Goal: Information Seeking & Learning: Get advice/opinions

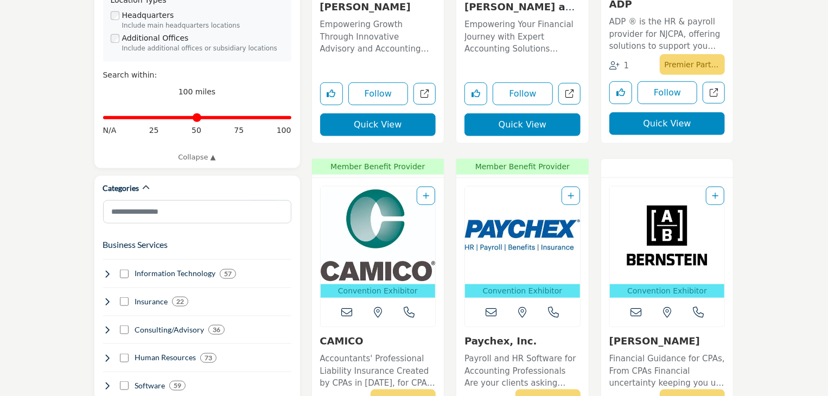
scroll to position [446, 0]
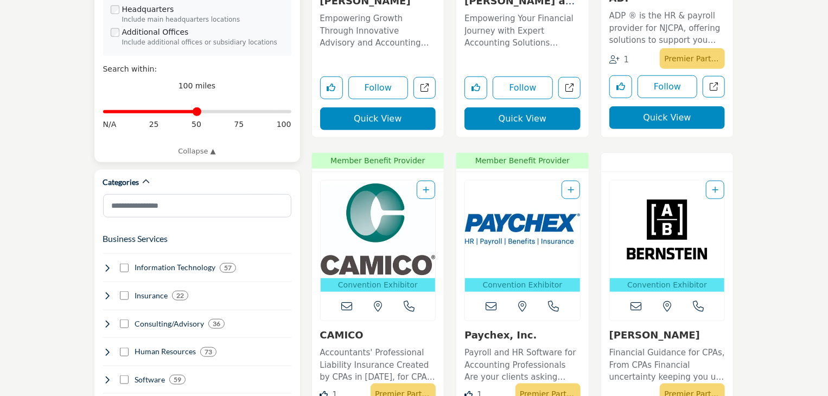
drag, startPoint x: 286, startPoint y: 99, endPoint x: 199, endPoint y: 107, distance: 87.1
type input "**"
click at [199, 111] on input "Distance in miles" at bounding box center [197, 112] width 188 height 2
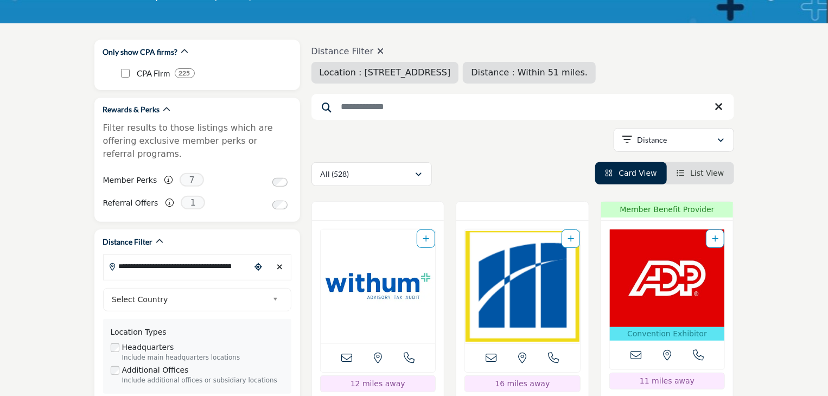
scroll to position [129, 0]
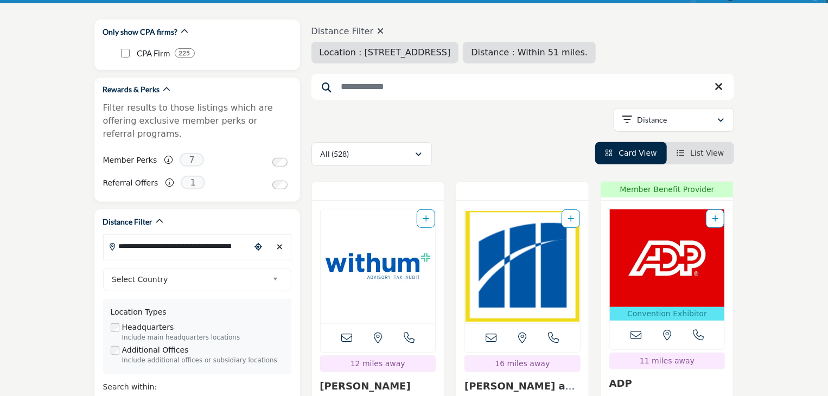
click at [432, 52] on span "Location : [STREET_ADDRESS]" at bounding box center [384, 52] width 131 height 10
click at [439, 54] on span "Location : [STREET_ADDRESS]" at bounding box center [384, 52] width 131 height 10
click at [355, 54] on span "Location : [STREET_ADDRESS]" at bounding box center [384, 52] width 131 height 10
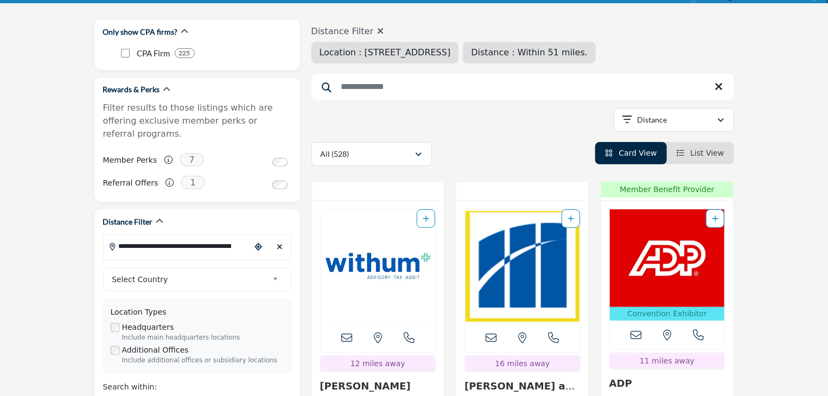
click at [367, 53] on span "Location : [STREET_ADDRESS]" at bounding box center [384, 52] width 131 height 10
click at [223, 235] on input "**********" at bounding box center [177, 245] width 146 height 21
type input "**********"
click at [215, 262] on li "[STREET_ADDRESS]" at bounding box center [197, 270] width 178 height 16
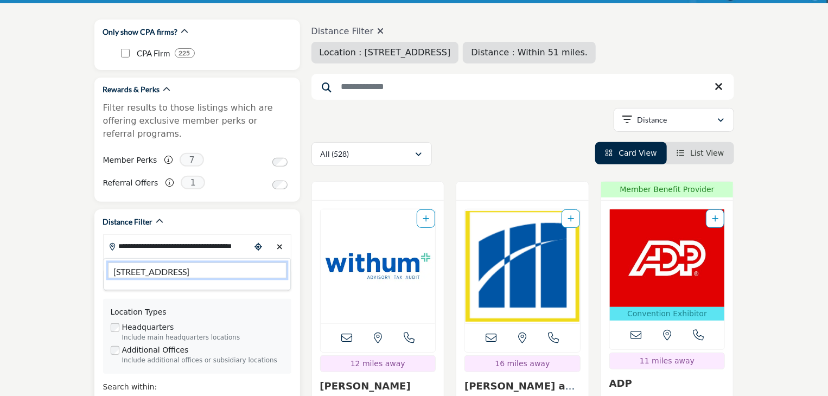
type input "***"
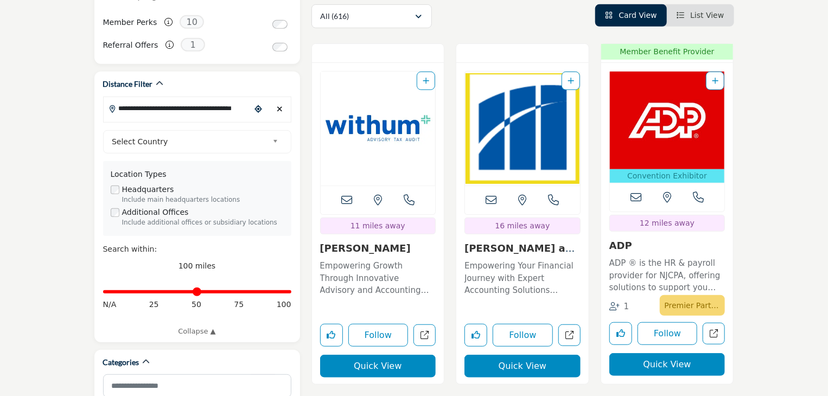
scroll to position [280, 0]
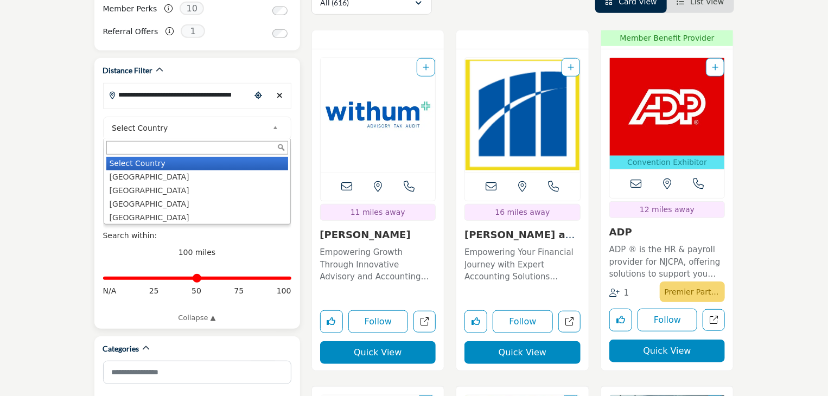
click at [276, 121] on b at bounding box center [277, 128] width 10 height 14
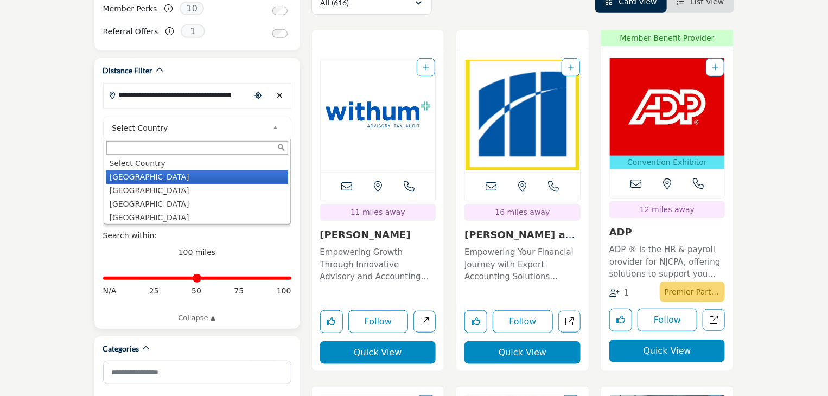
click at [197, 170] on li "[GEOGRAPHIC_DATA]" at bounding box center [197, 177] width 182 height 14
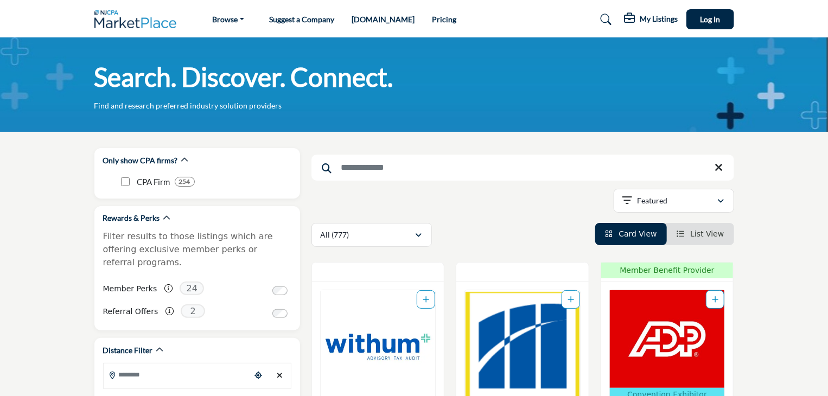
scroll to position [102, 0]
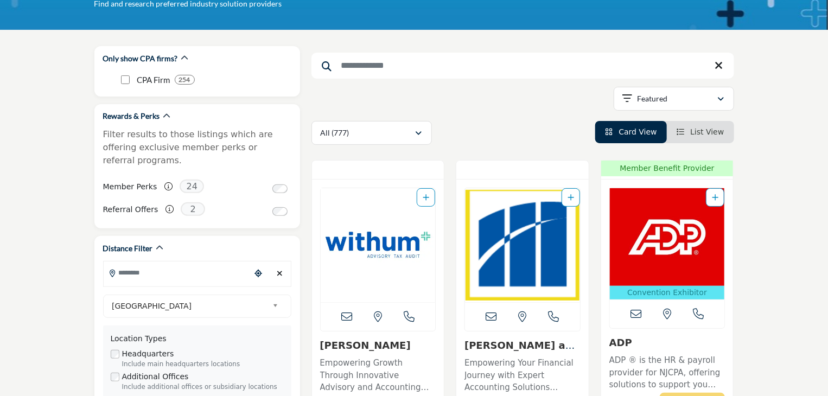
click at [387, 67] on input "Search Keyword" at bounding box center [522, 66] width 422 height 26
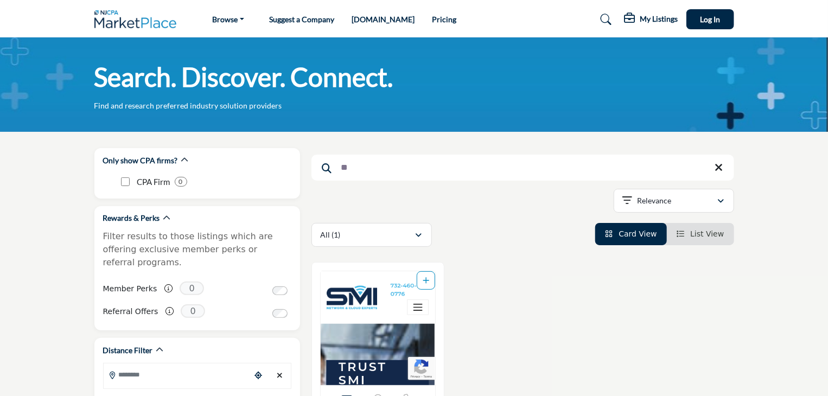
type input "*"
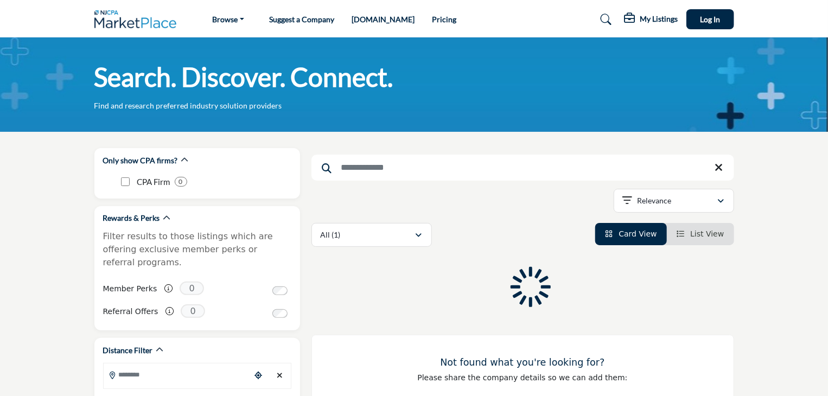
type input "*"
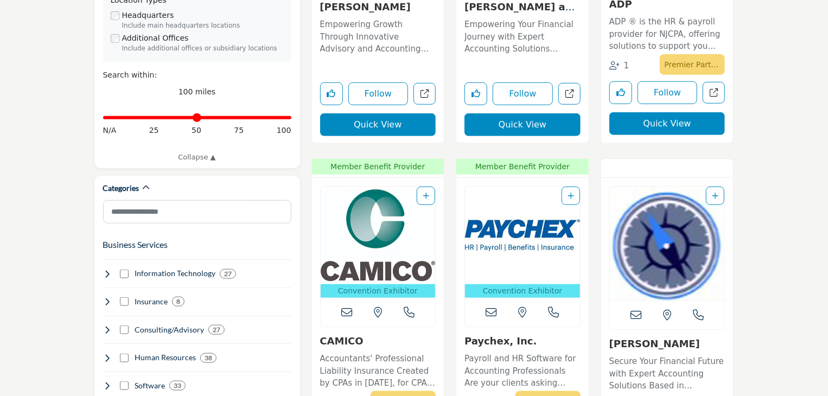
scroll to position [430, 0]
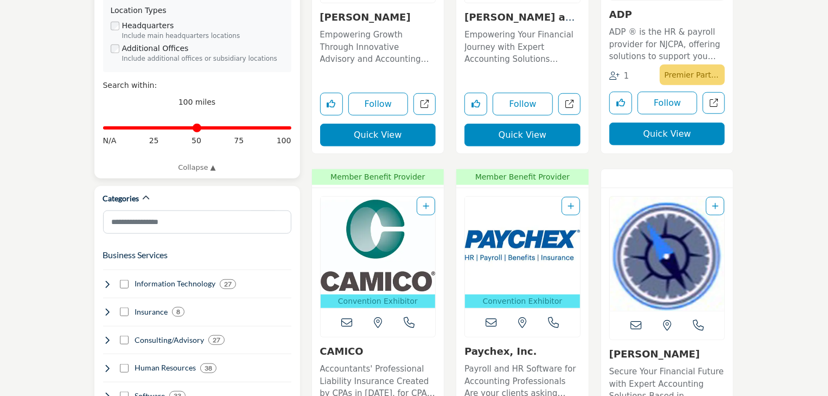
type input "********"
drag, startPoint x: 283, startPoint y: 116, endPoint x: 200, endPoint y: 116, distance: 83.0
click at [200, 127] on input "Distance in miles" at bounding box center [197, 128] width 188 height 2
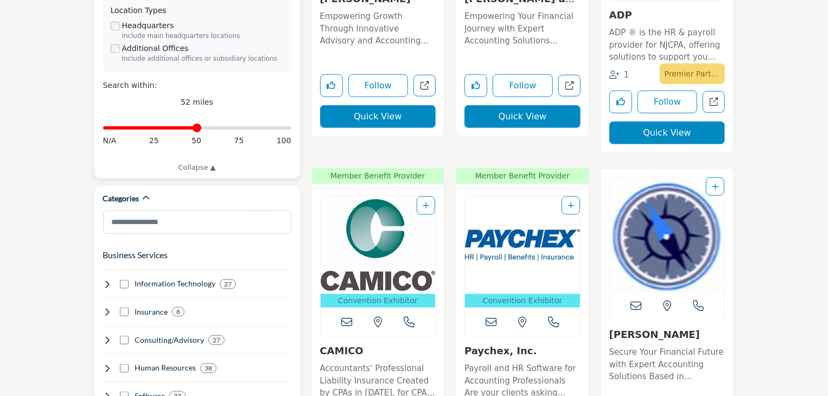
scroll to position [95, 0]
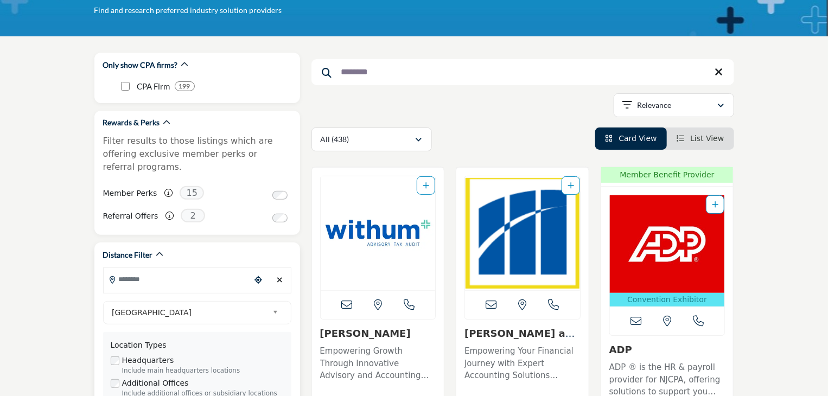
drag, startPoint x: 198, startPoint y: 116, endPoint x: 832, endPoint y: 67, distance: 635.7
type input "**"
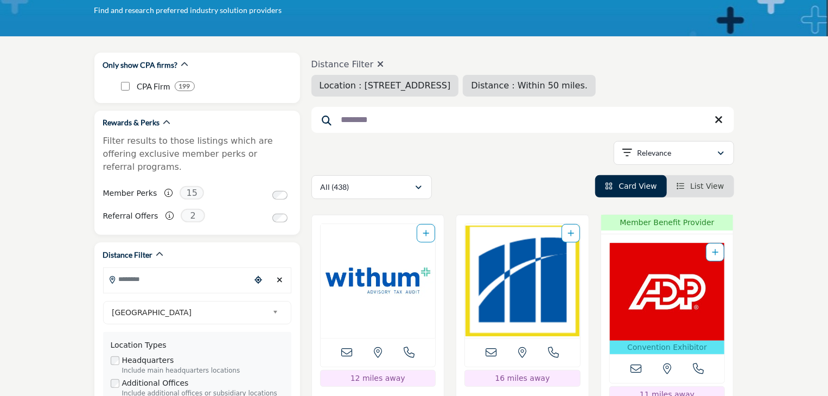
type input "**********"
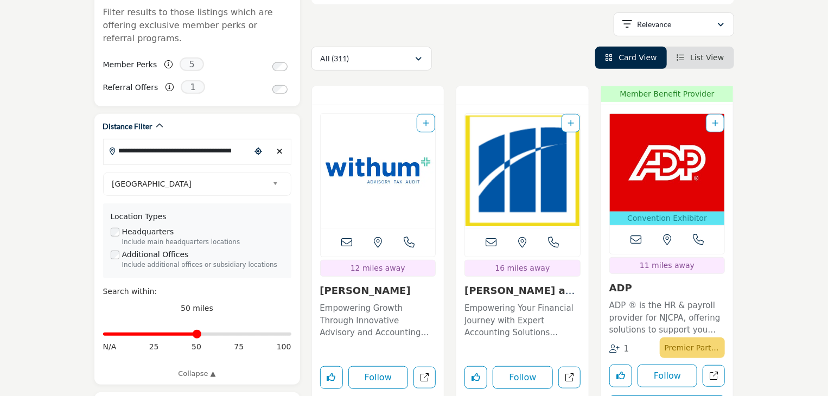
scroll to position [268, 0]
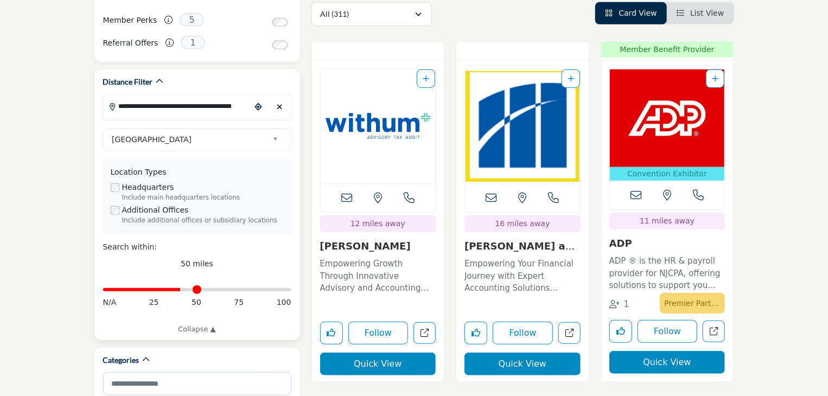
drag, startPoint x: 195, startPoint y: 278, endPoint x: 180, endPoint y: 278, distance: 15.2
click at [180, 288] on input "Distance in miles" at bounding box center [197, 289] width 188 height 2
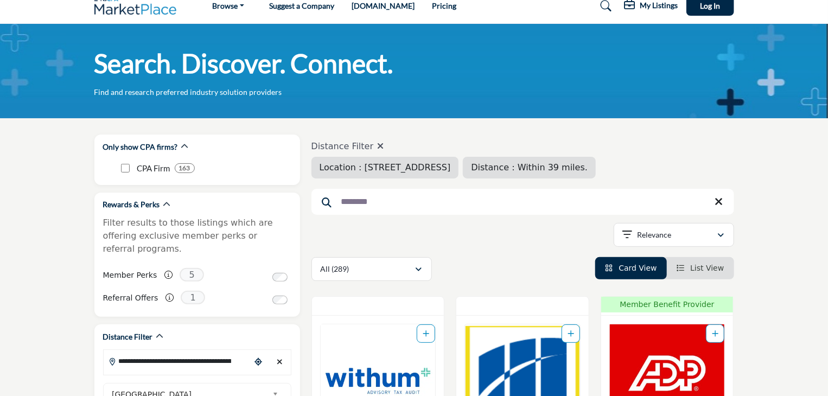
scroll to position [17, 0]
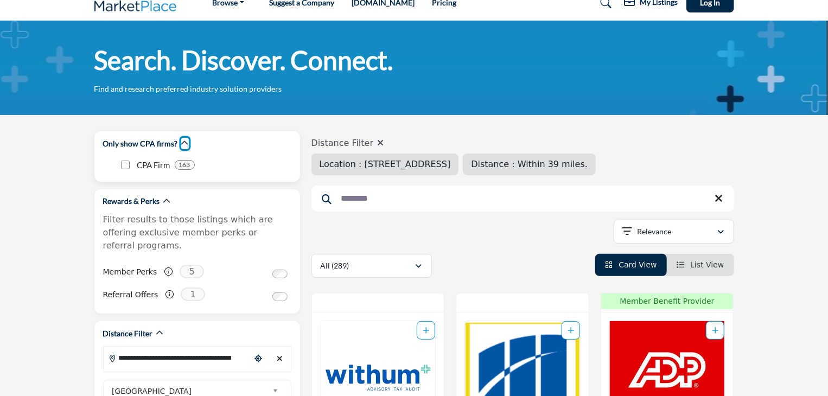
click at [183, 140] on icon "button" at bounding box center [185, 143] width 8 height 8
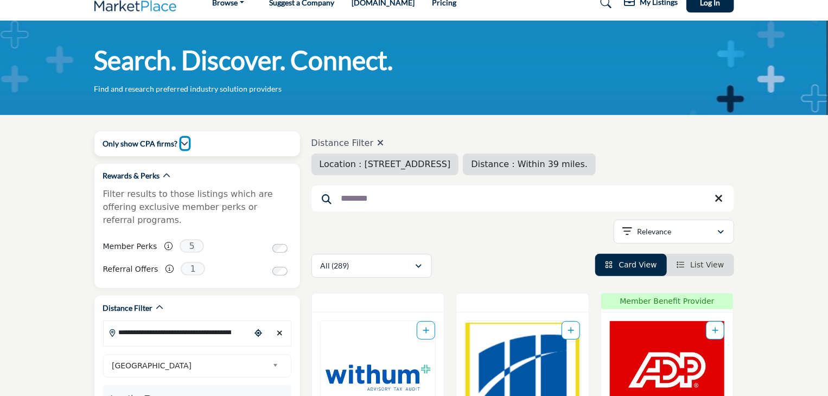
click at [183, 143] on icon "button" at bounding box center [185, 143] width 8 height 8
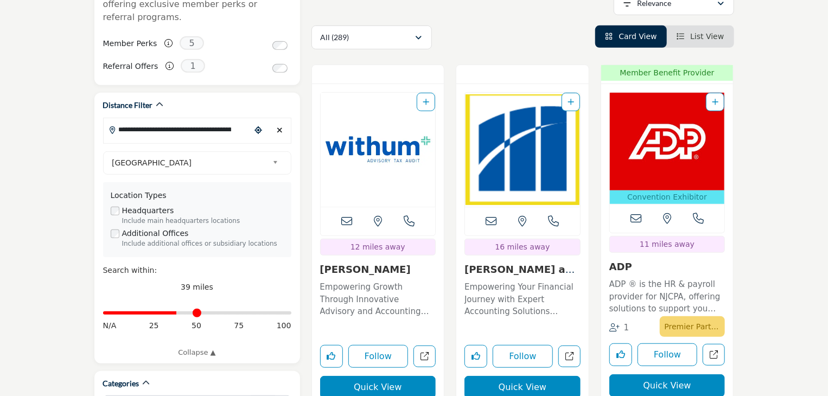
scroll to position [389, 0]
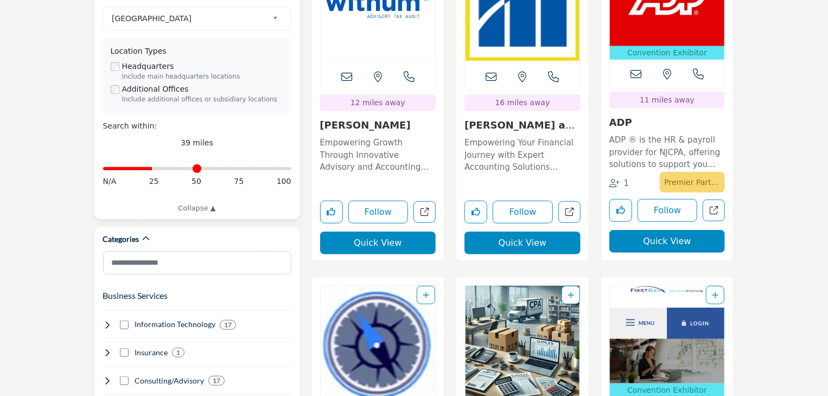
drag, startPoint x: 174, startPoint y: 156, endPoint x: 153, endPoint y: 157, distance: 20.1
click at [153, 168] on input "Distance in miles" at bounding box center [197, 169] width 188 height 2
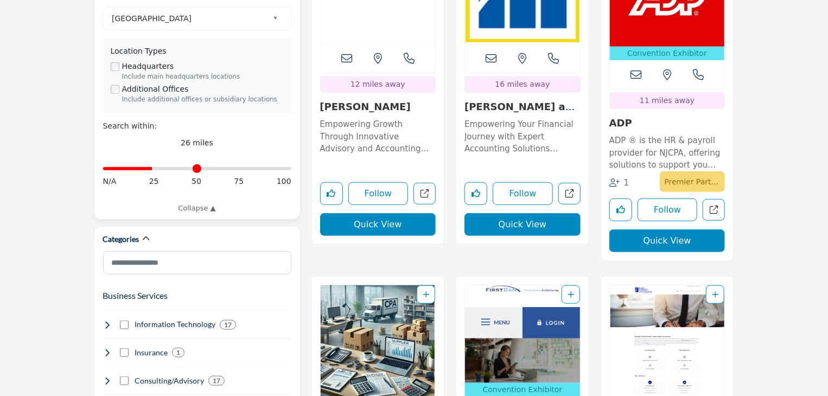
click at [153, 168] on input "Distance in miles" at bounding box center [197, 169] width 188 height 2
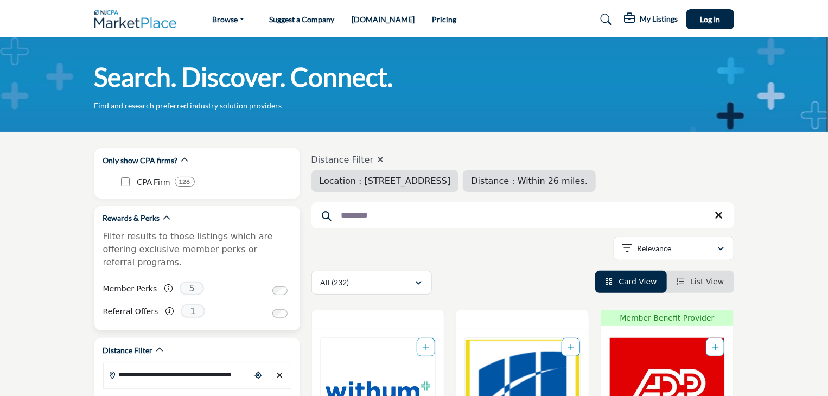
type input "**"
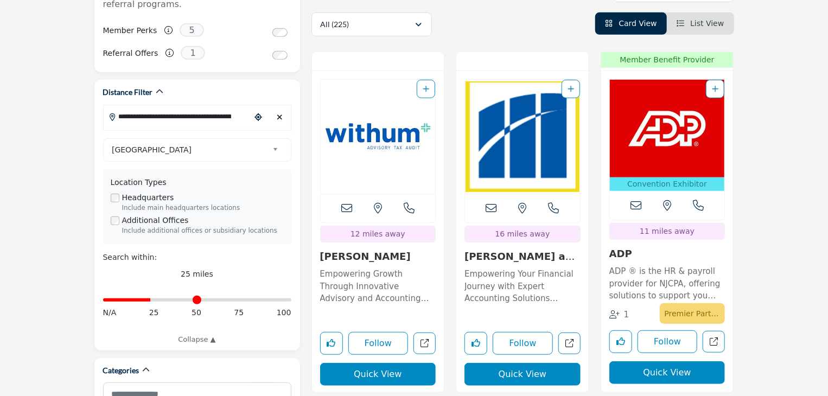
scroll to position [261, 0]
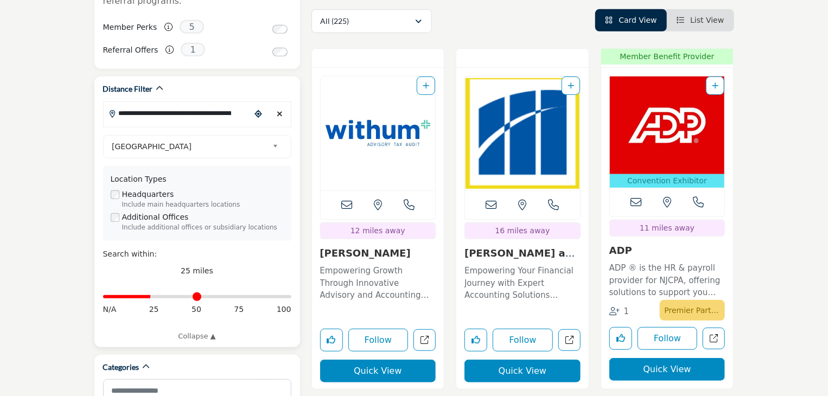
click at [258, 110] on icon "Choose your current location" at bounding box center [258, 114] width 8 height 8
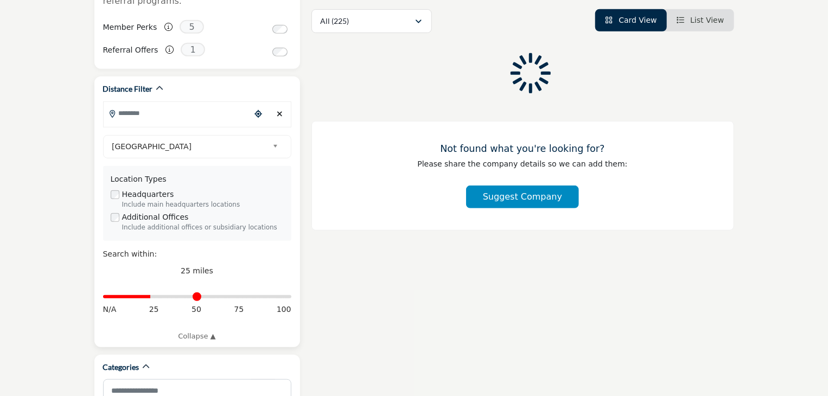
type input "**********"
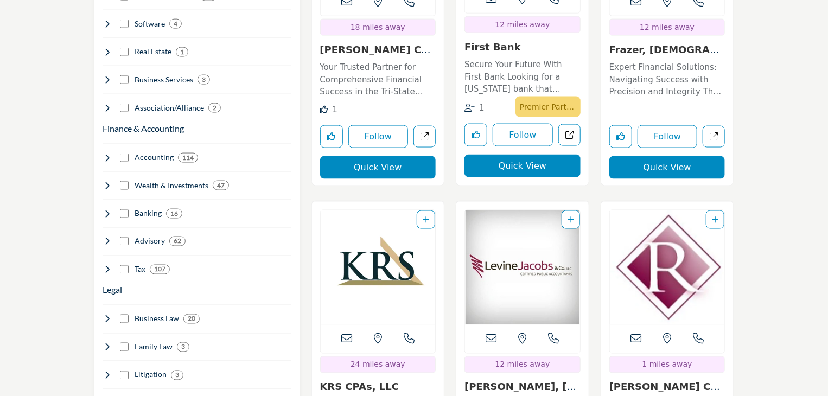
scroll to position [813, 0]
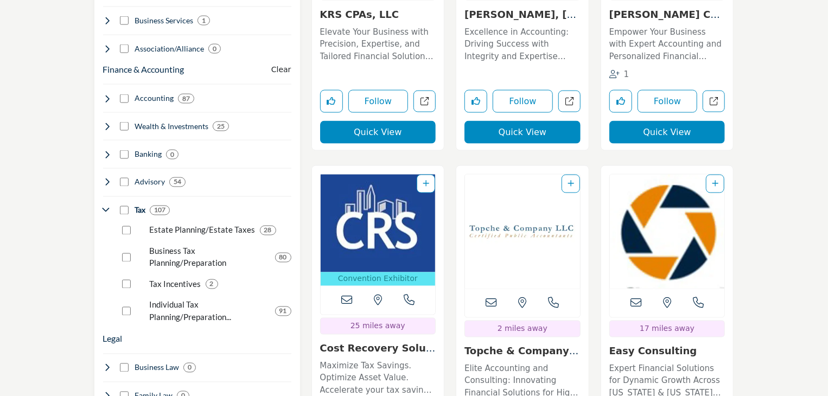
scroll to position [874, 0]
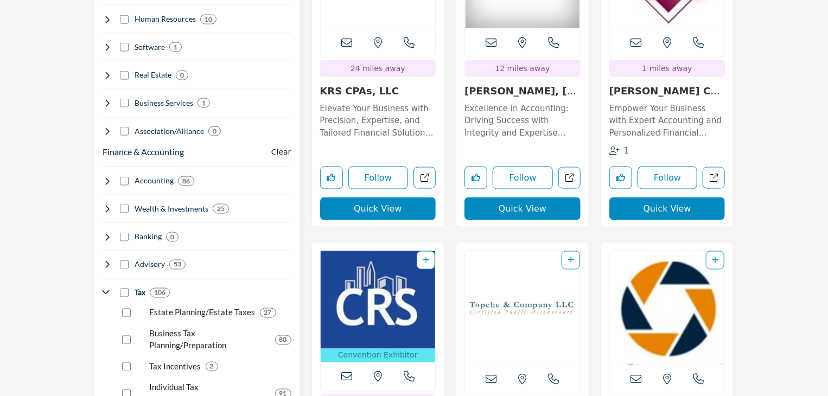
scroll to position [781, 0]
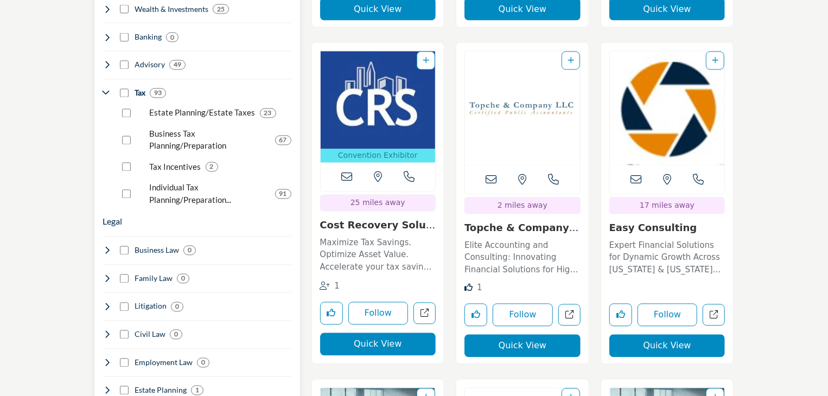
scroll to position [976, 0]
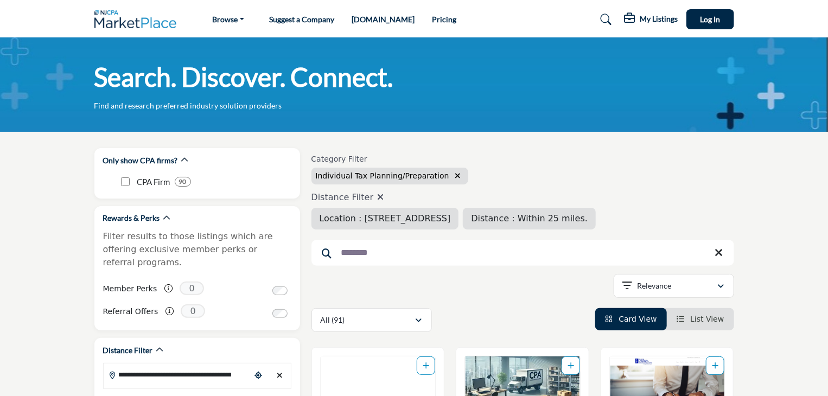
click at [386, 256] on input "********" at bounding box center [522, 253] width 422 height 26
type input "*"
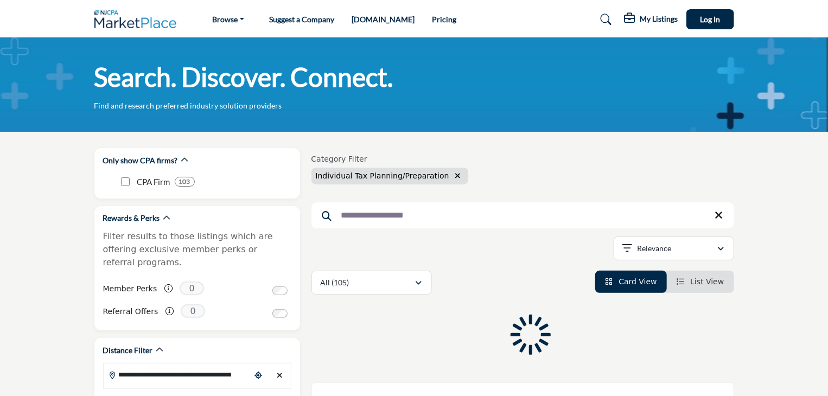
type input "**********"
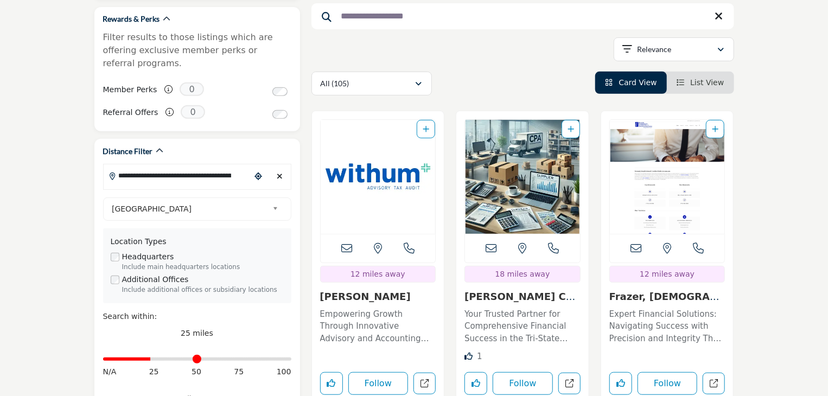
scroll to position [193, 0]
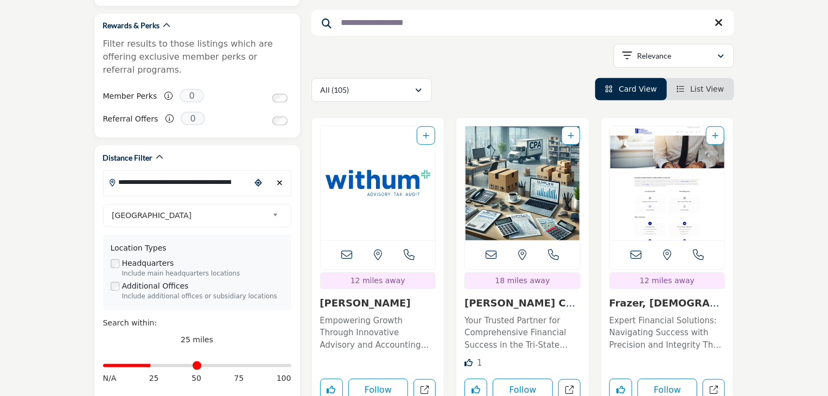
click at [705, 85] on span "List View" at bounding box center [707, 89] width 34 height 9
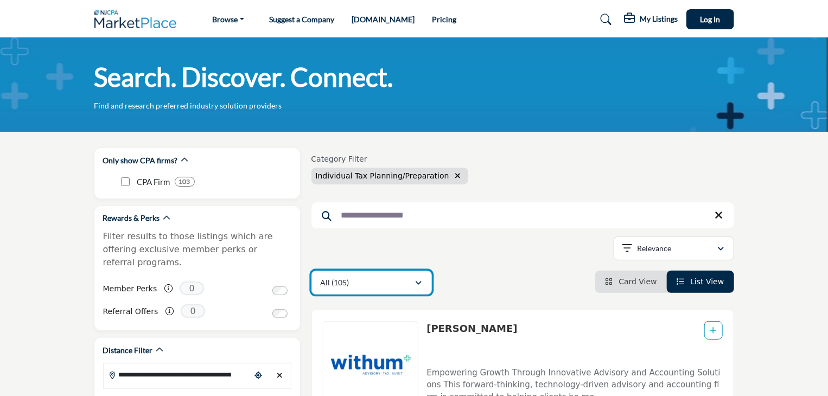
click at [416, 283] on icon "button" at bounding box center [418, 283] width 7 height 8
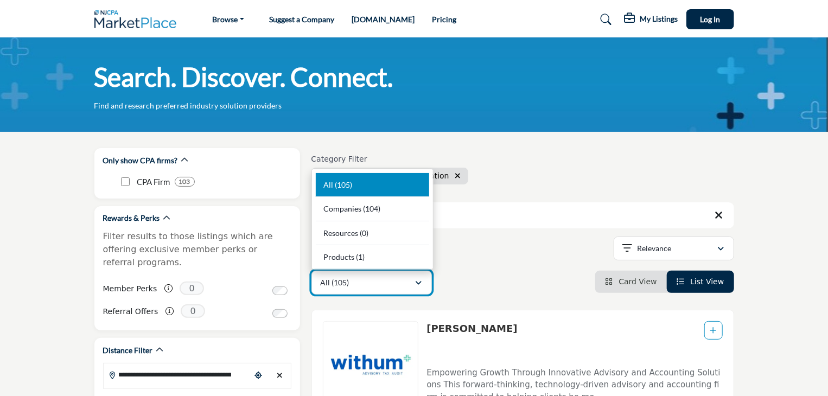
click at [416, 283] on icon "button" at bounding box center [418, 283] width 7 height 8
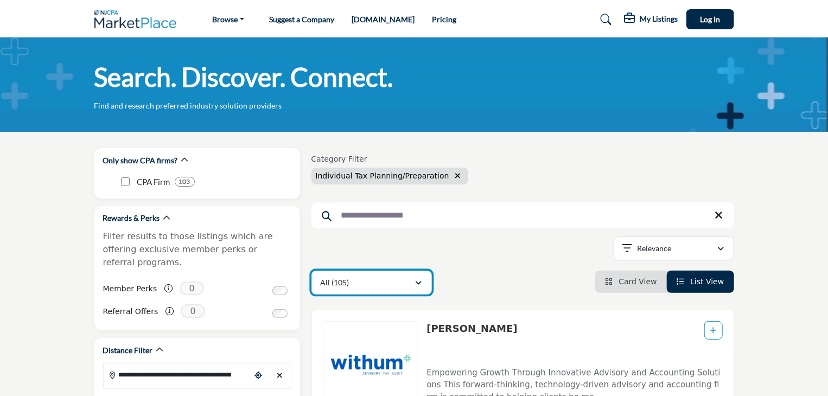
scroll to position [346, 0]
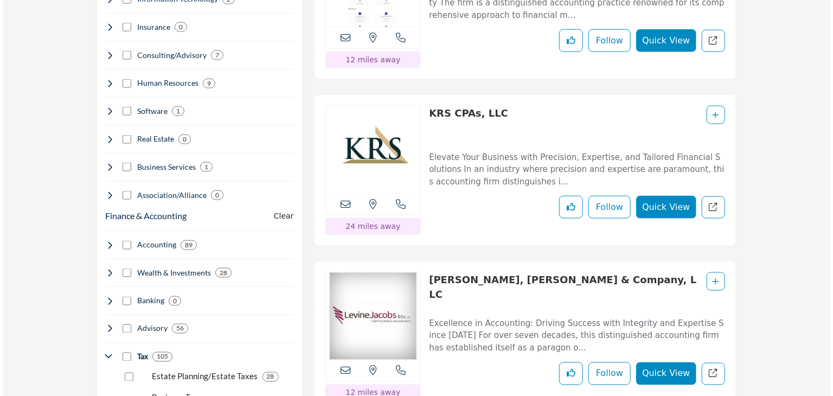
scroll to position [736, 0]
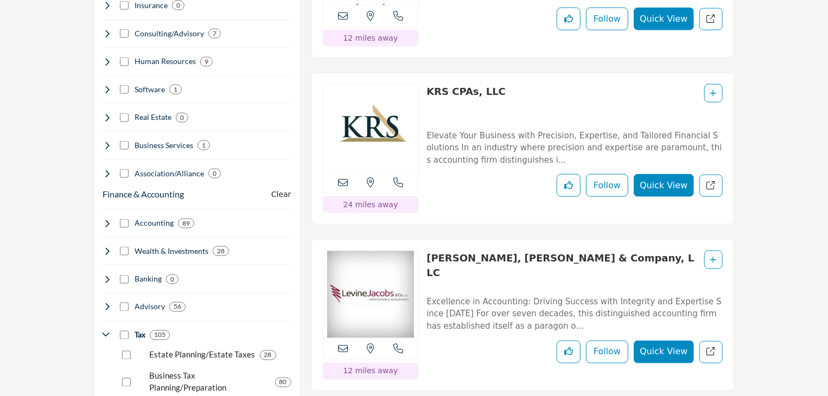
click at [665, 352] on button "Quick View" at bounding box center [663, 352] width 60 height 23
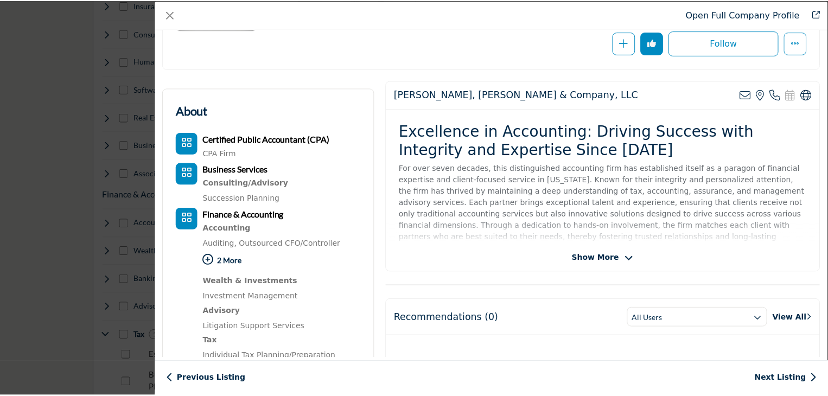
scroll to position [149, 0]
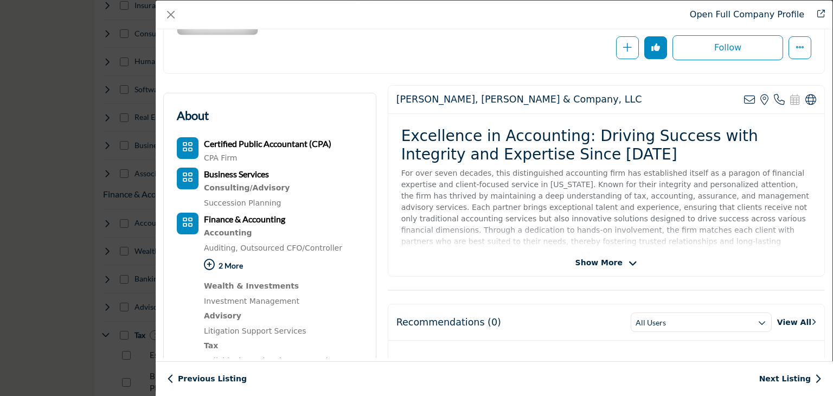
click at [628, 259] on icon "Company Data Modal" at bounding box center [632, 264] width 9 height 10
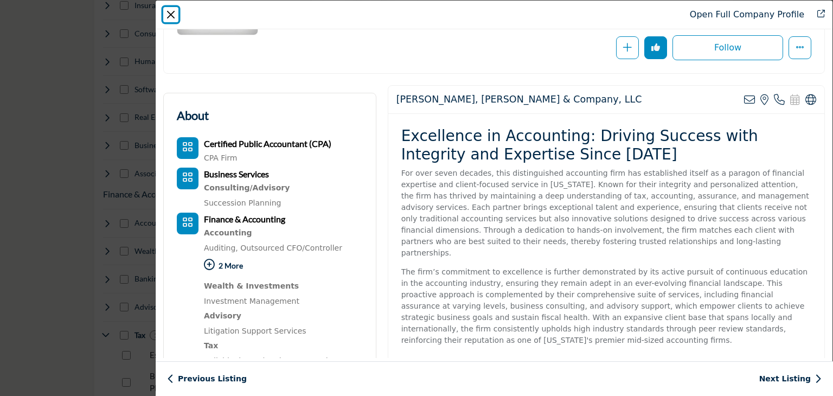
click at [170, 17] on button "Close" at bounding box center [170, 14] width 15 height 15
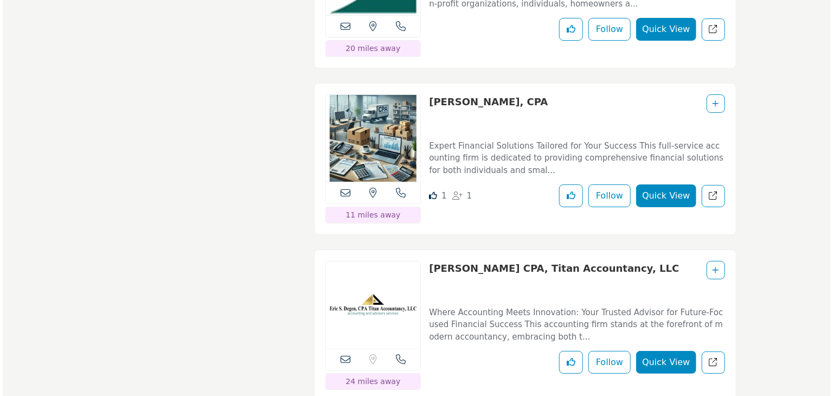
scroll to position [2066, 0]
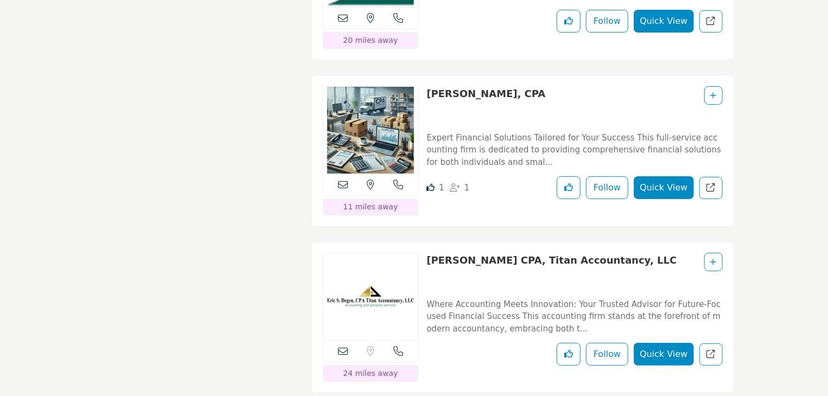
click at [659, 176] on button "Quick View" at bounding box center [663, 187] width 60 height 23
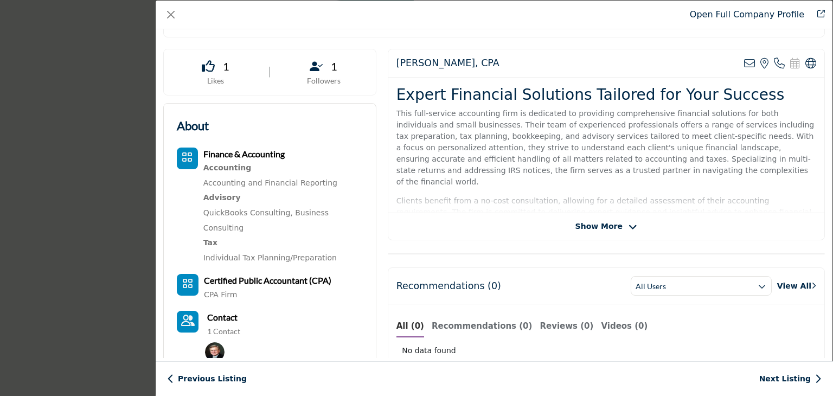
scroll to position [174, 0]
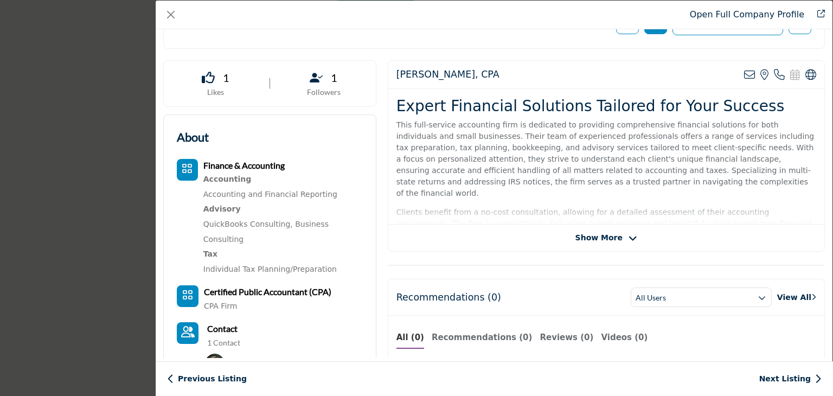
click at [615, 234] on span "Show More" at bounding box center [598, 237] width 47 height 11
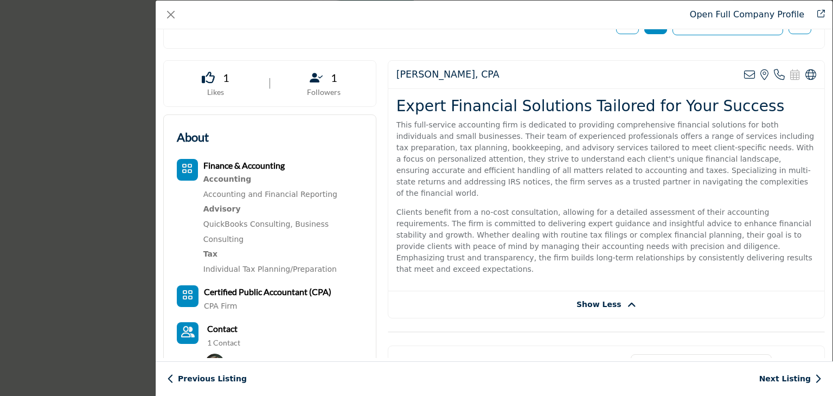
click at [583, 226] on p "Clients benefit from a no-cost consultation, allowing for a detailed assessment…" at bounding box center [606, 241] width 420 height 68
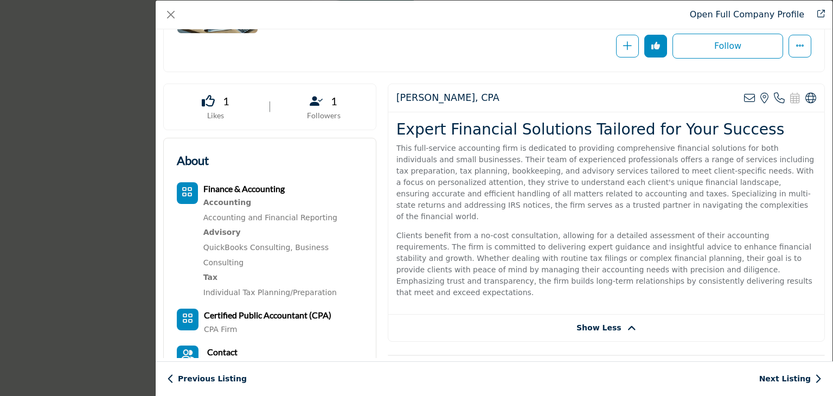
scroll to position [140, 0]
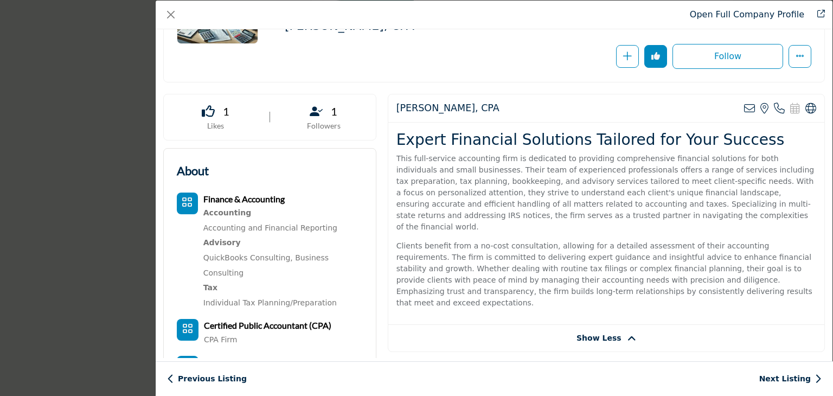
click at [499, 171] on p "This full-service accounting firm is dedicated to providing comprehensive finan…" at bounding box center [606, 193] width 420 height 80
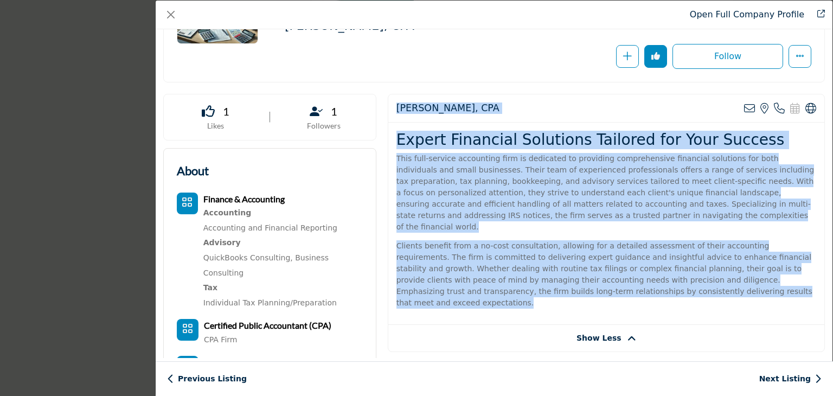
drag, startPoint x: 395, startPoint y: 107, endPoint x: 675, endPoint y: 300, distance: 339.8
click at [675, 300] on div "[PERSON_NAME], CPA View email address of this listing View the location of this…" at bounding box center [606, 223] width 437 height 258
copy div "[PERSON_NAME], CPA View email address of this listing View the location of this…"
